Goal: Task Accomplishment & Management: Use online tool/utility

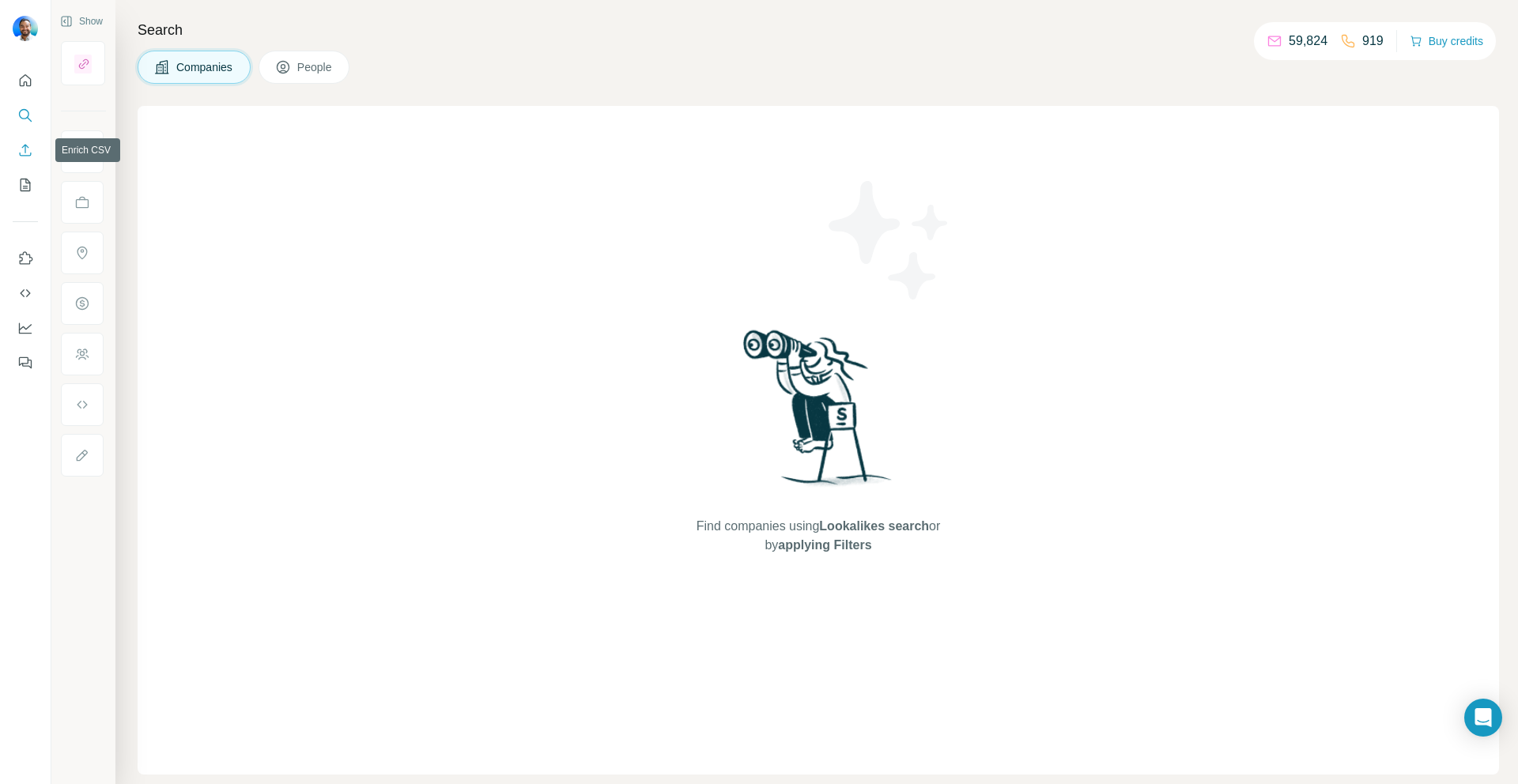
click at [22, 153] on icon "Enrich CSV" at bounding box center [25, 150] width 16 height 16
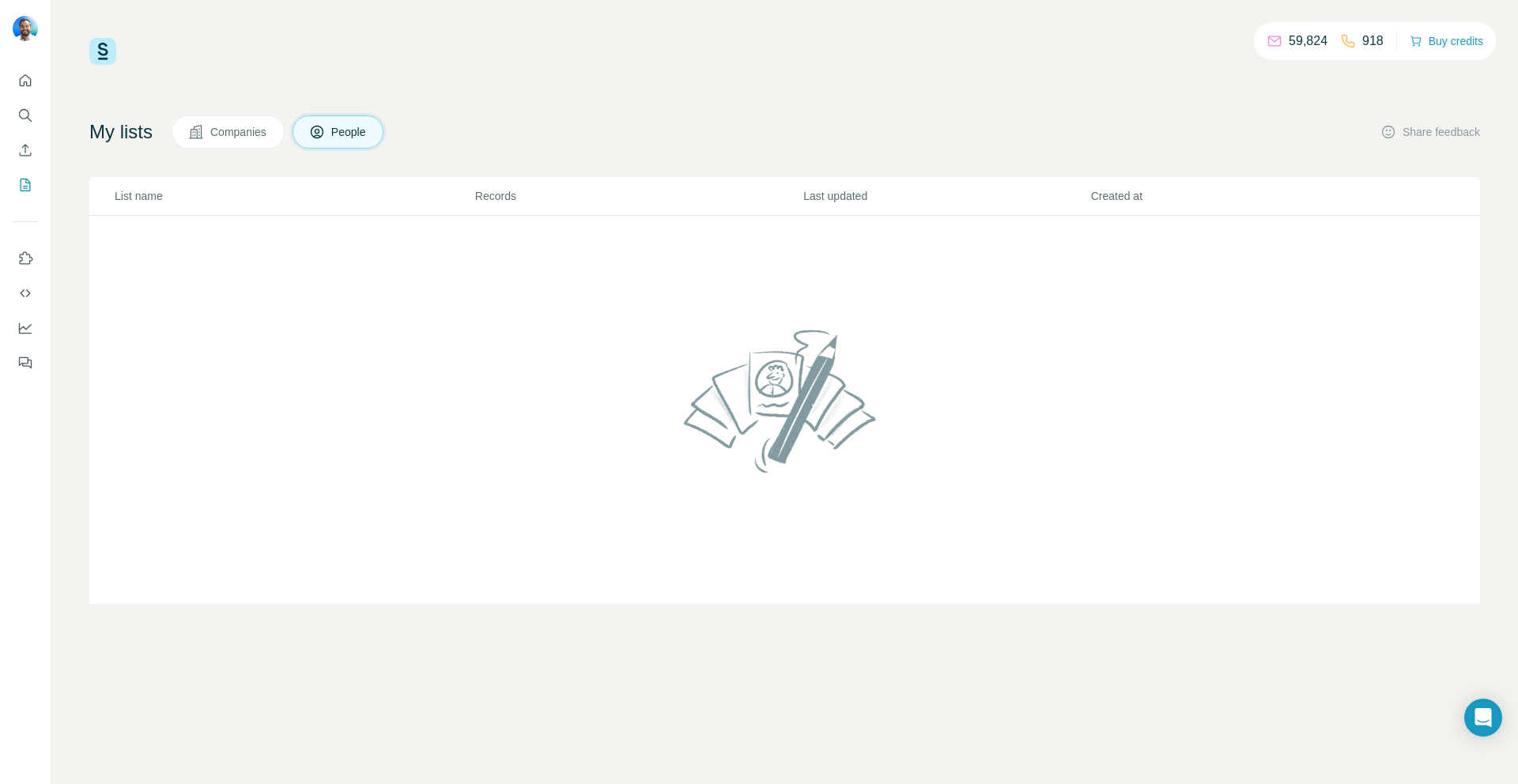
click at [219, 133] on span "Companies" at bounding box center [239, 132] width 58 height 16
click at [360, 137] on span "People" at bounding box center [349, 132] width 36 height 16
click at [23, 187] on icon "My lists" at bounding box center [25, 185] width 16 height 16
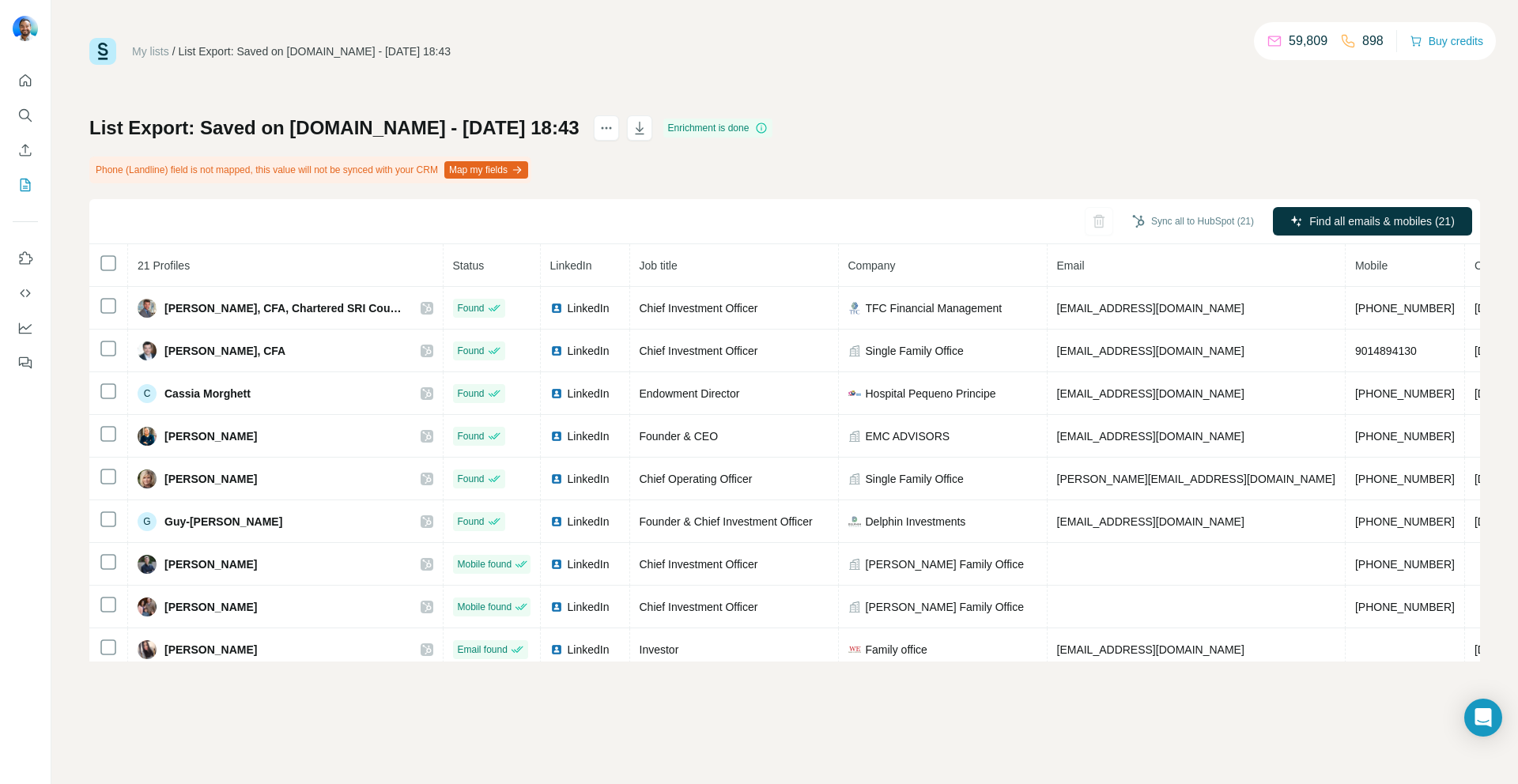
click at [1186, 113] on div "My lists / List Export: Saved on [DOMAIN_NAME] - [DATE] 18:43 59,809 898 Buy cr…" at bounding box center [783, 350] width 1390 height 623
drag, startPoint x: 1170, startPoint y: 221, endPoint x: 1147, endPoint y: 210, distance: 25.5
click at [1160, 216] on button "Sync all to HubSpot (21)" at bounding box center [1193, 222] width 144 height 24
click at [1121, 119] on div "List Export: Saved on LinkedIn.com - 22/08/2025 18:43 Enrichment is done Phone …" at bounding box center [783, 388] width 1390 height 546
click at [883, 95] on div "My lists / List Export: Saved on LinkedIn.com - 22/08/2025 18:43 59,809 898 Buy…" at bounding box center [783, 350] width 1390 height 623
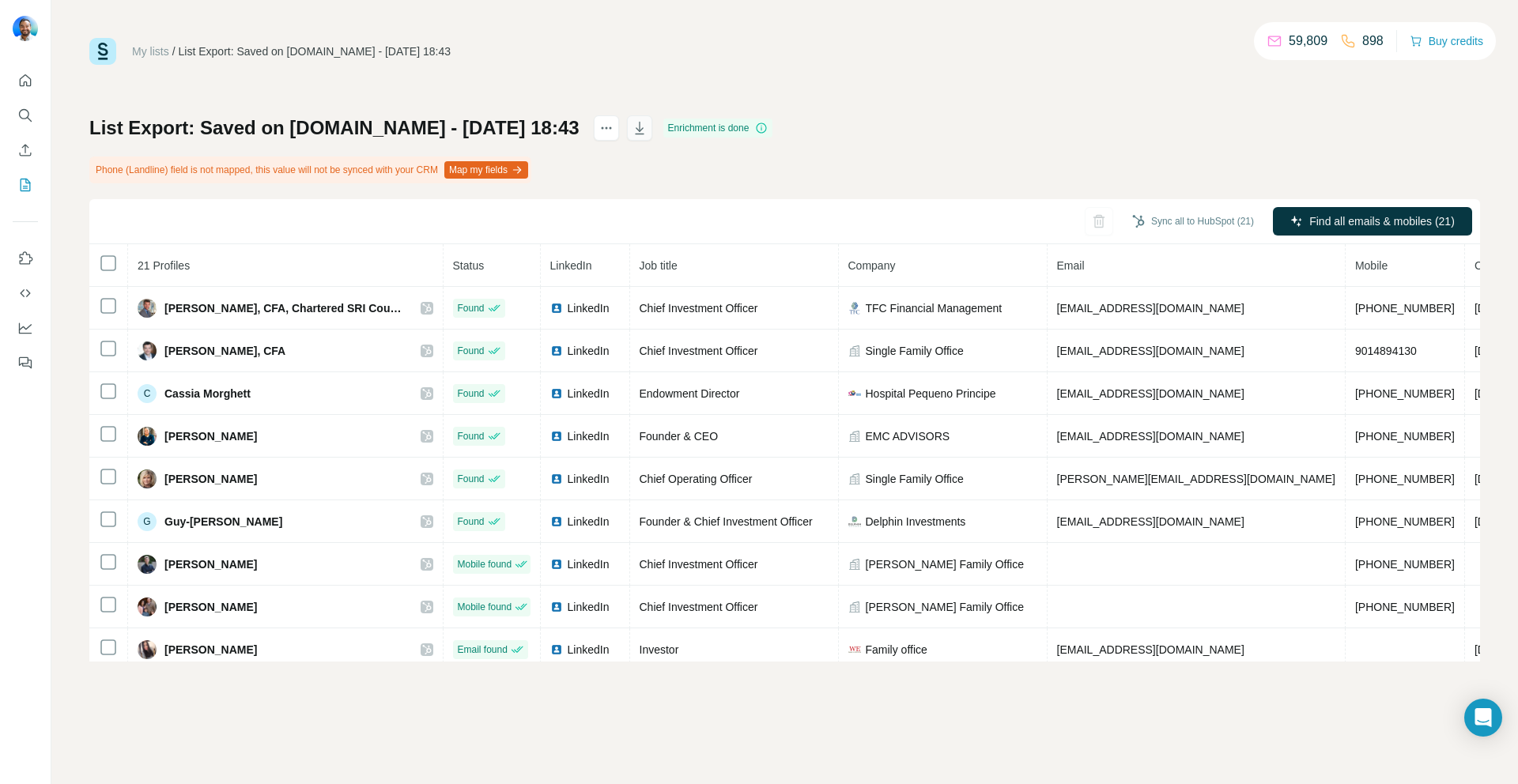
click at [644, 131] on icon "button" at bounding box center [640, 128] width 16 height 16
